Goal: Transaction & Acquisition: Purchase product/service

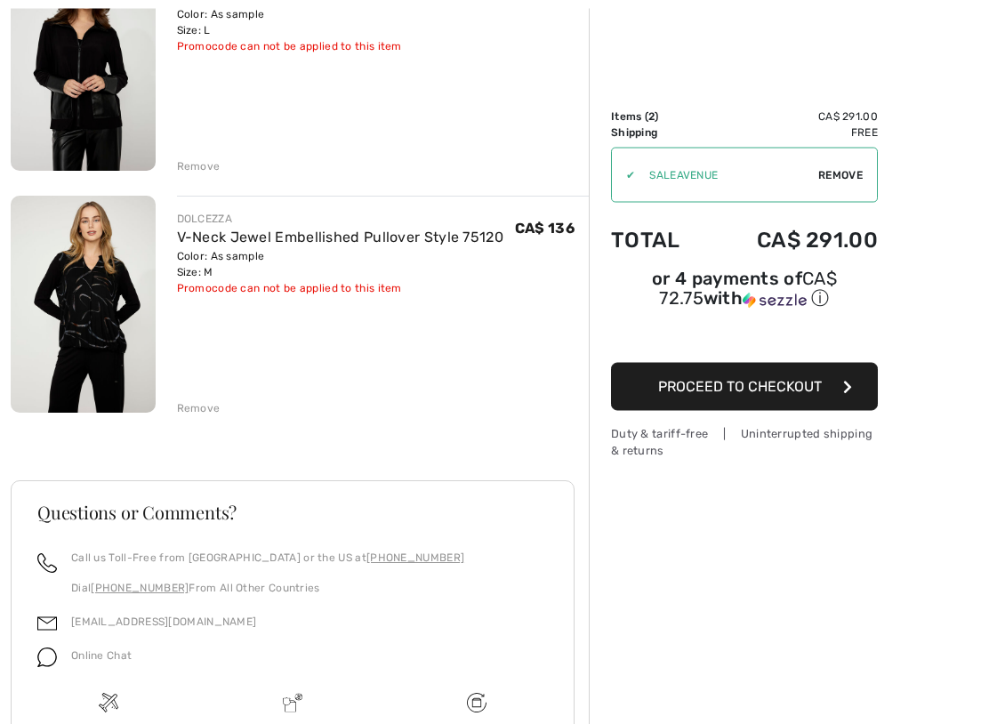
scroll to position [279, 0]
click at [382, 239] on link "V-Neck Jewel Embellished Pullover Style 75120" at bounding box center [340, 237] width 327 height 17
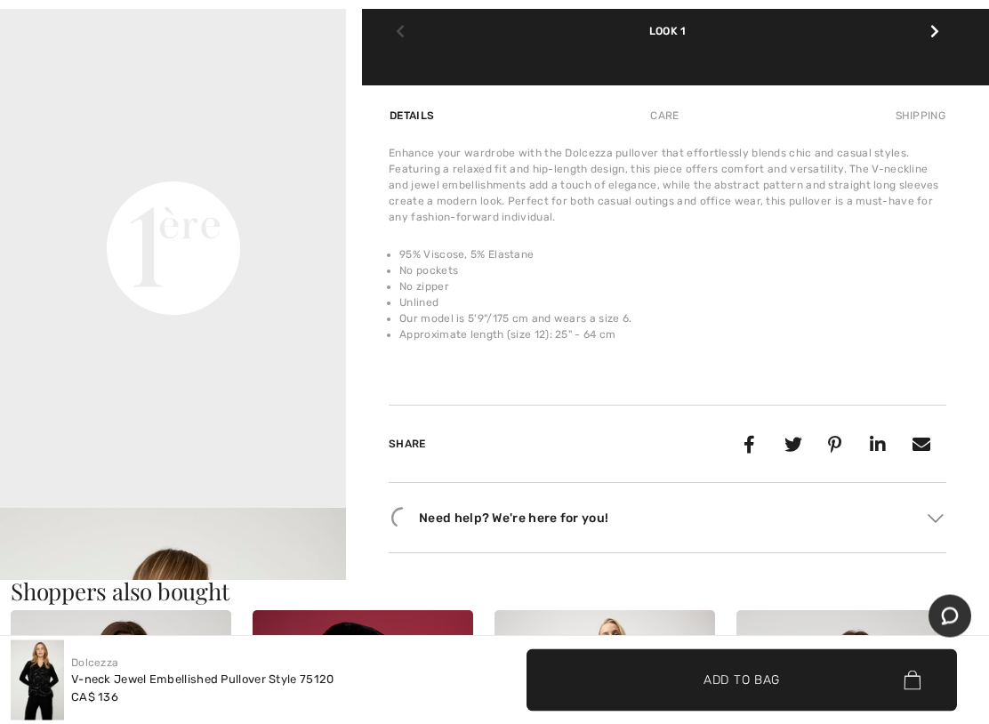
scroll to position [1161, 0]
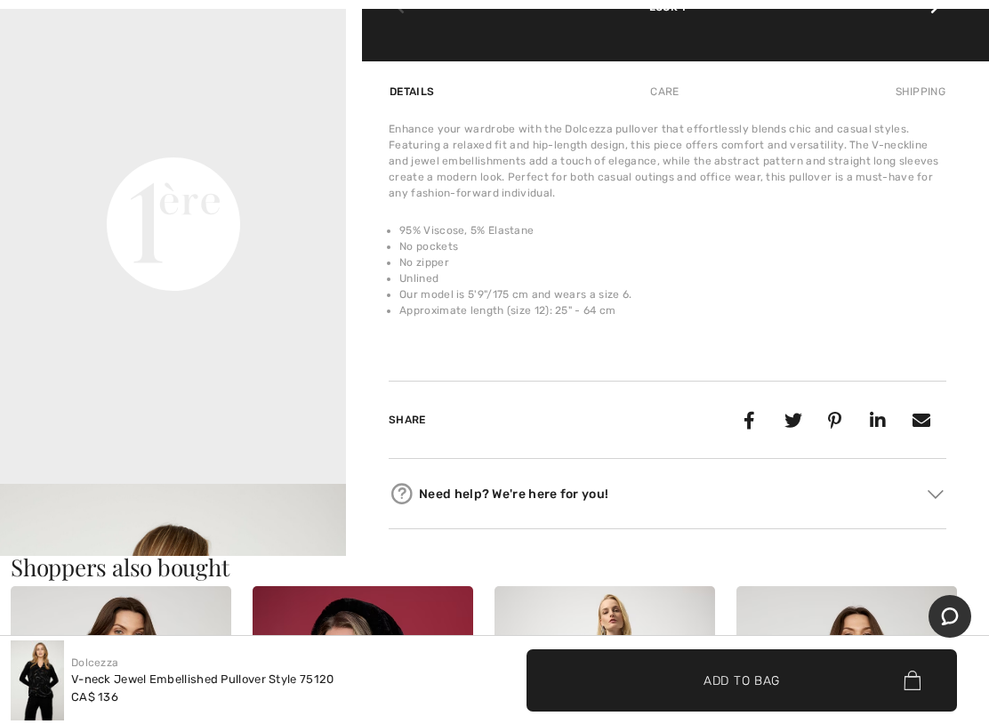
click at [933, 26] on div at bounding box center [934, 8] width 23 height 36
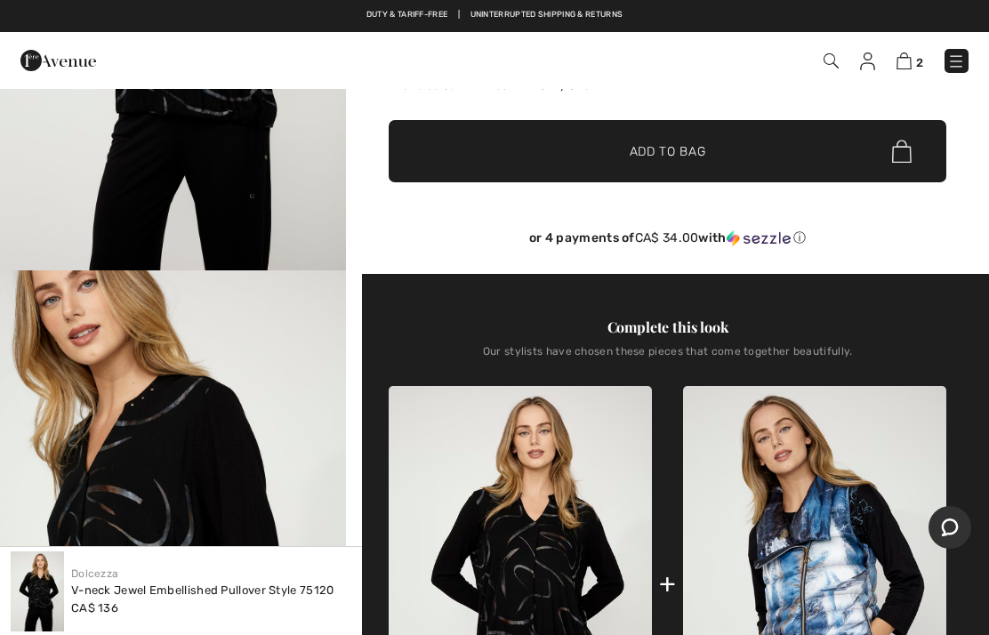
scroll to position [0, 0]
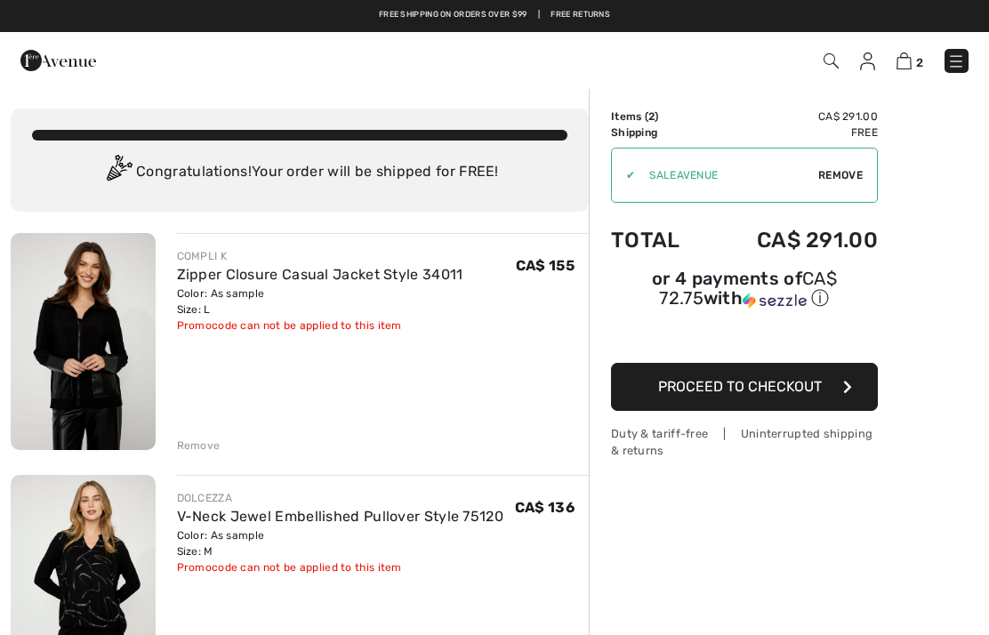
click at [221, 277] on link "Zipper Closure Casual Jacket Style 34011" at bounding box center [320, 274] width 286 height 17
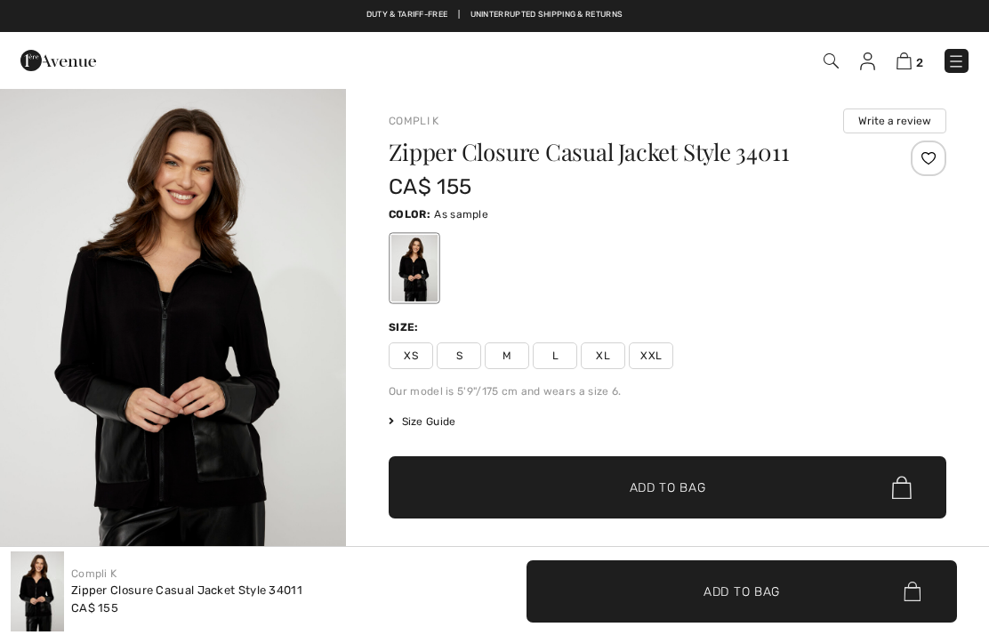
checkbox input "true"
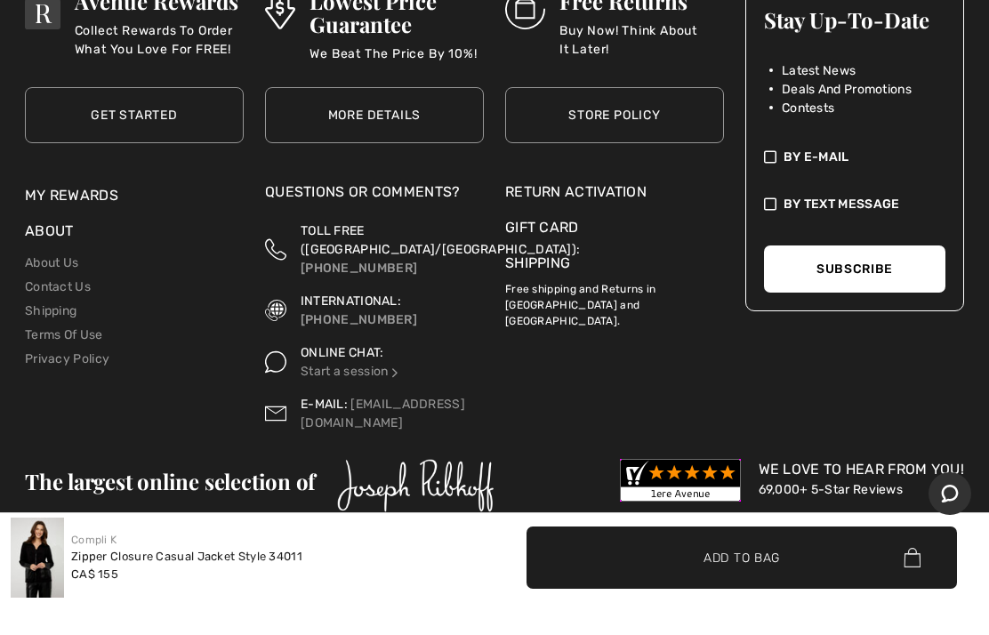
scroll to position [2938, 0]
